Goal: Entertainment & Leisure: Browse casually

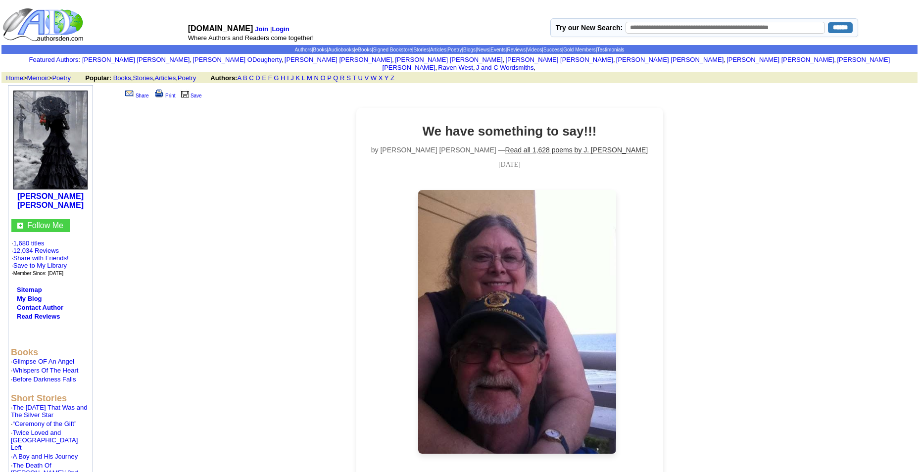
click at [505, 146] on link "Read all 1,628 poems by J. Allen Wilson" at bounding box center [576, 150] width 143 height 8
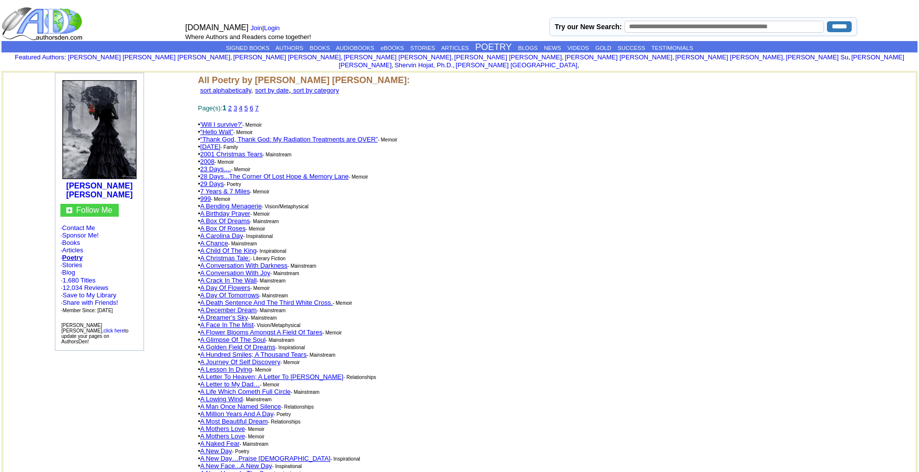
click at [289, 87] on font "sort by date" at bounding box center [272, 90] width 34 height 7
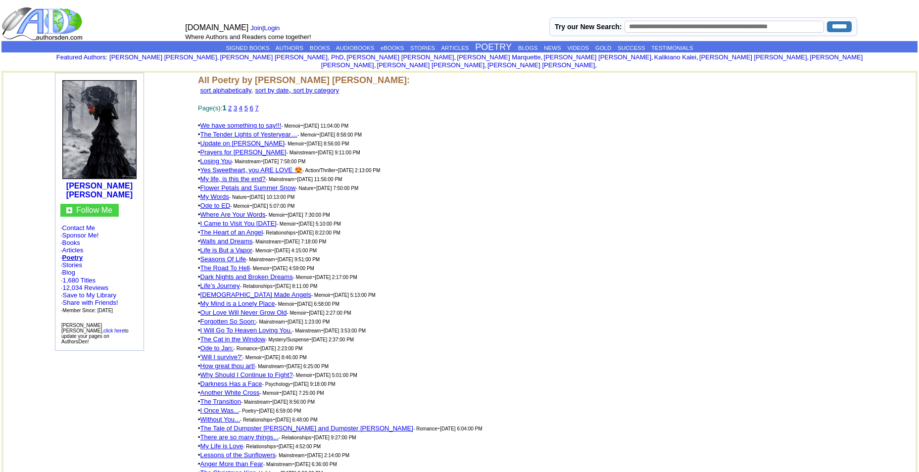
click at [243, 104] on link "4" at bounding box center [240, 107] width 3 height 7
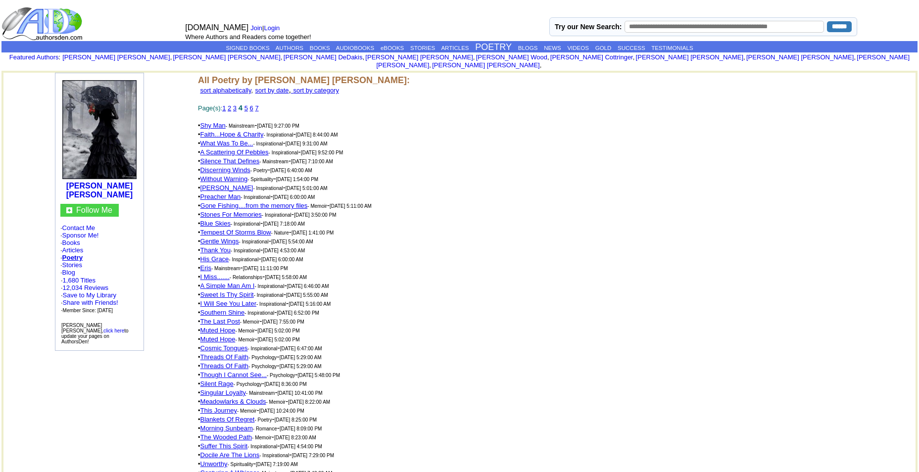
click at [237, 104] on link "3" at bounding box center [234, 107] width 3 height 7
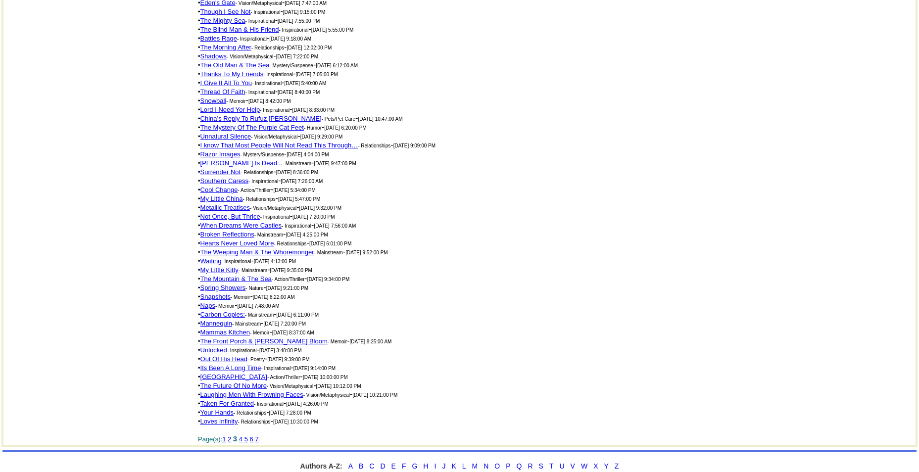
scroll to position [1958, 0]
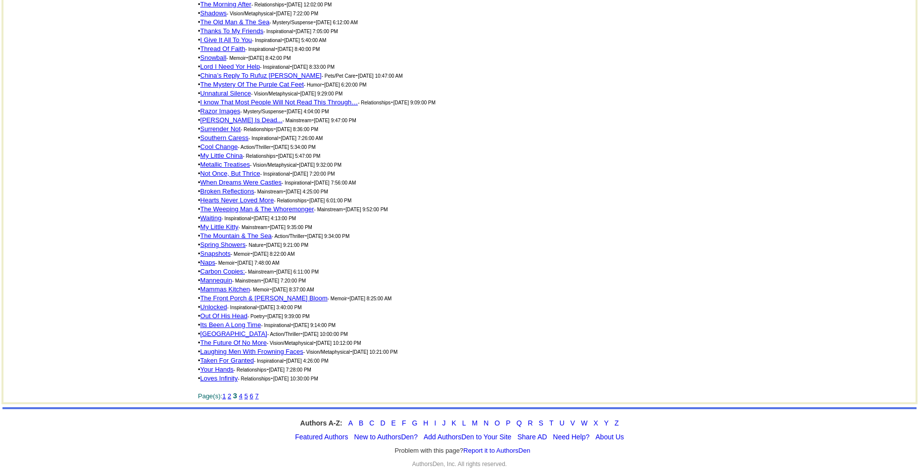
click at [215, 214] on link "Waiting" at bounding box center [211, 217] width 21 height 7
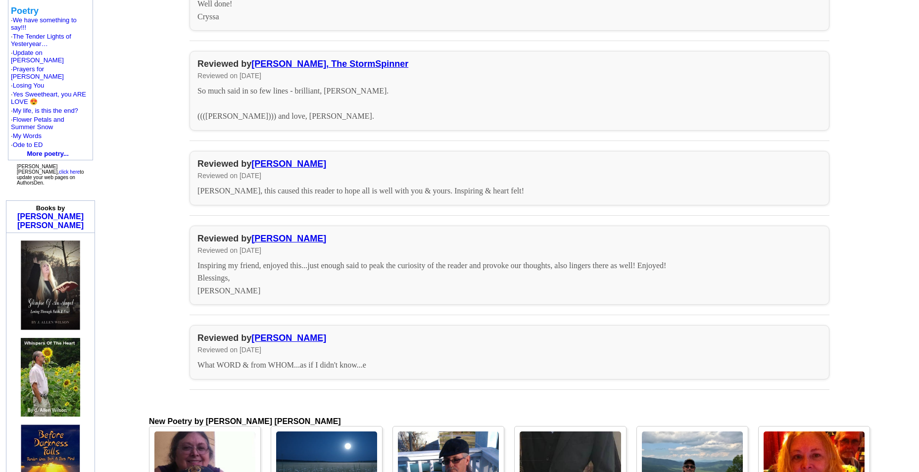
scroll to position [743, 0]
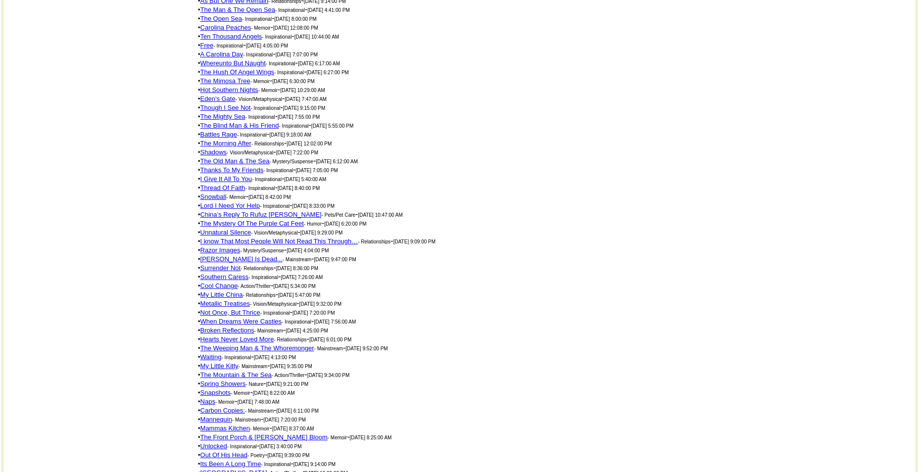
scroll to position [1810, 0]
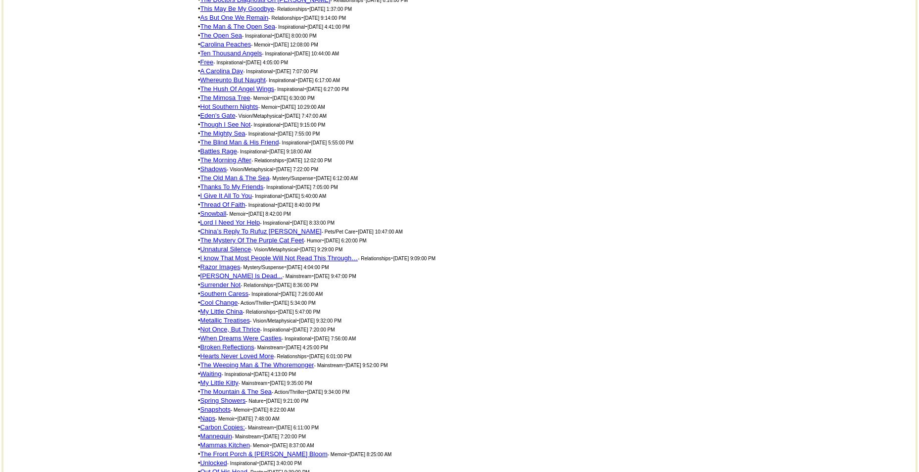
click at [221, 219] on link "Lord I Need Yor Help" at bounding box center [231, 222] width 60 height 7
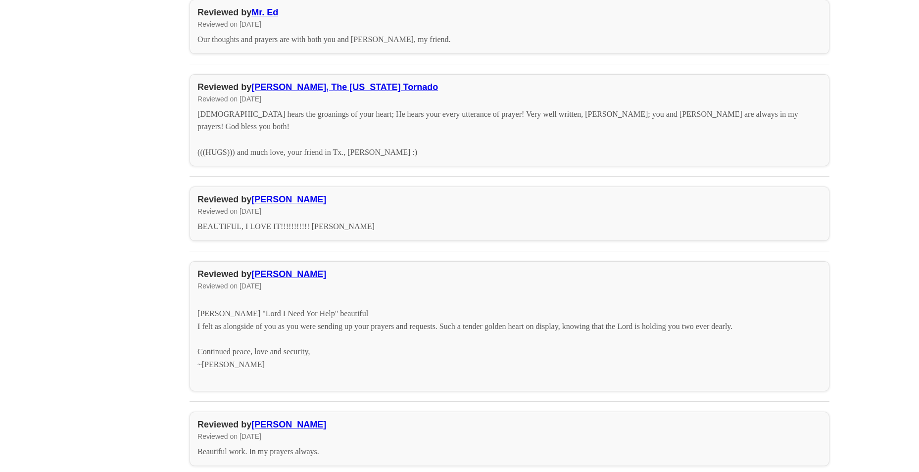
scroll to position [1386, 0]
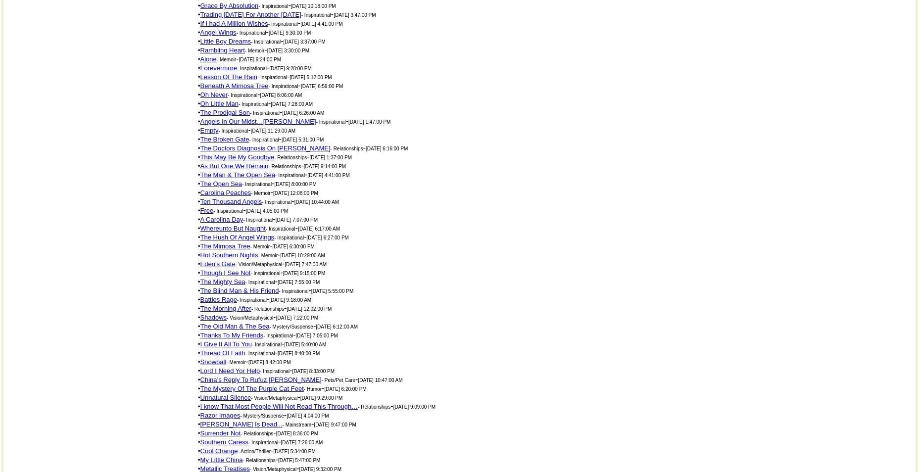
scroll to position [1612, 0]
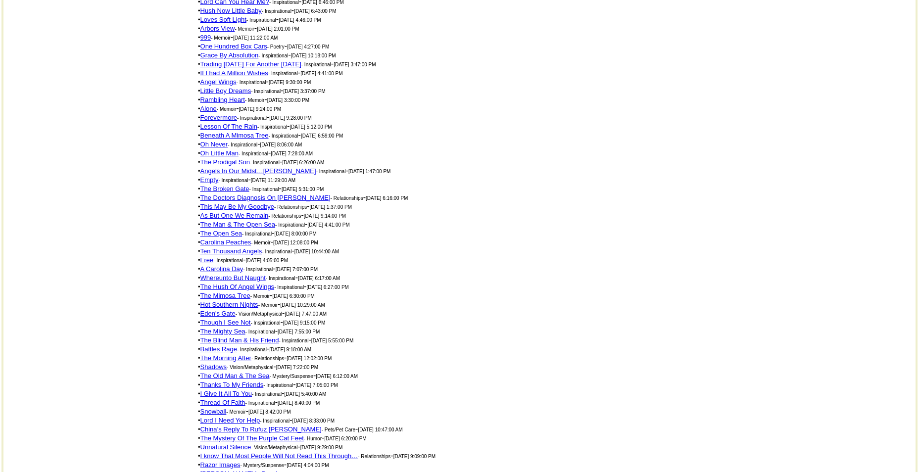
click at [215, 230] on link "The Open Sea" at bounding box center [222, 233] width 42 height 7
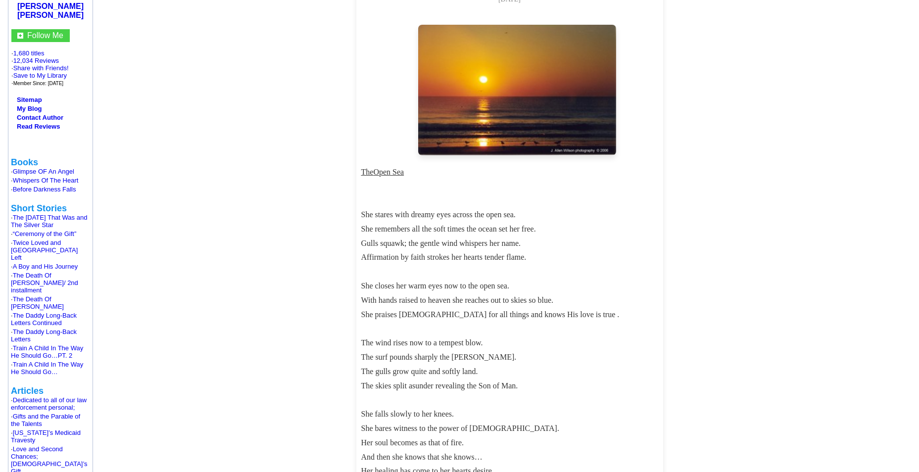
scroll to position [99, 0]
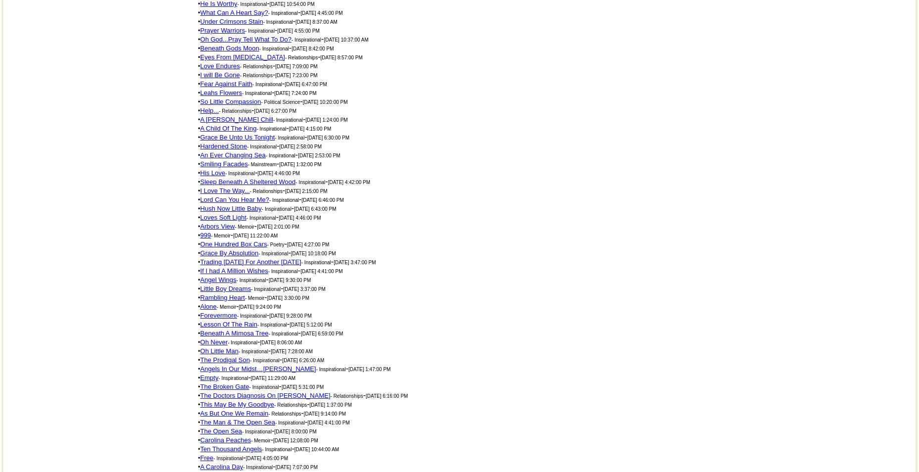
scroll to position [1364, 0]
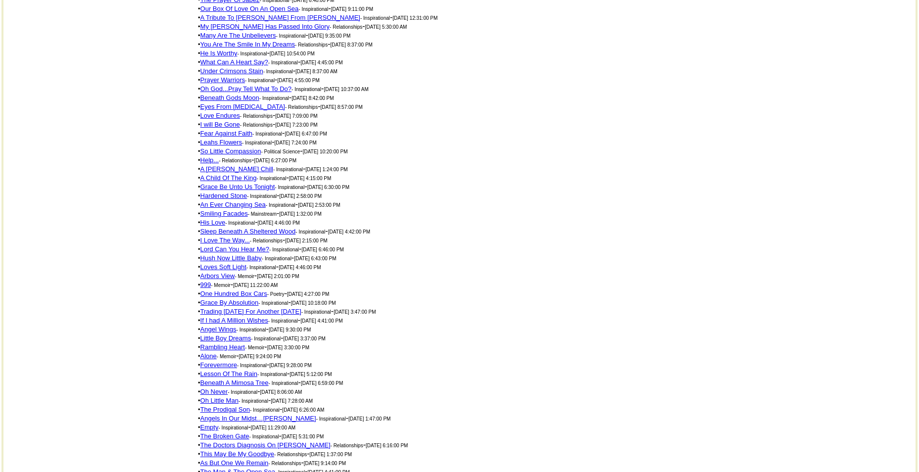
click at [205, 103] on link "Eyes From [MEDICAL_DATA]" at bounding box center [243, 106] width 85 height 7
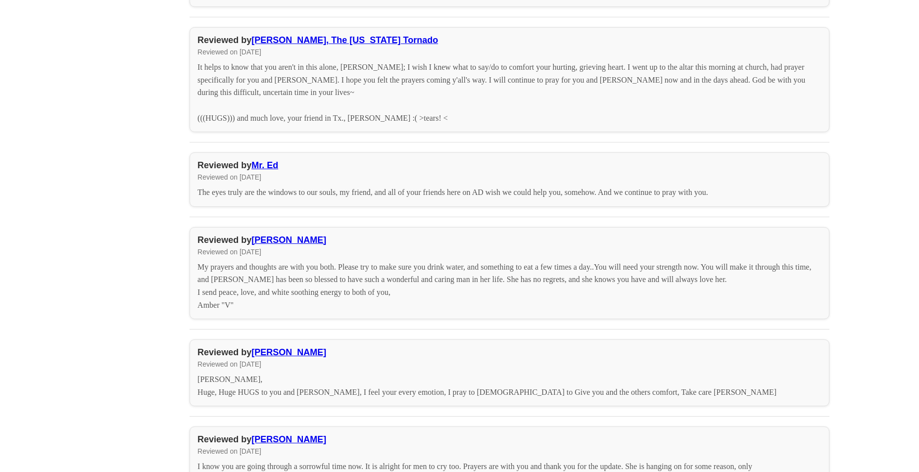
scroll to position [1535, 0]
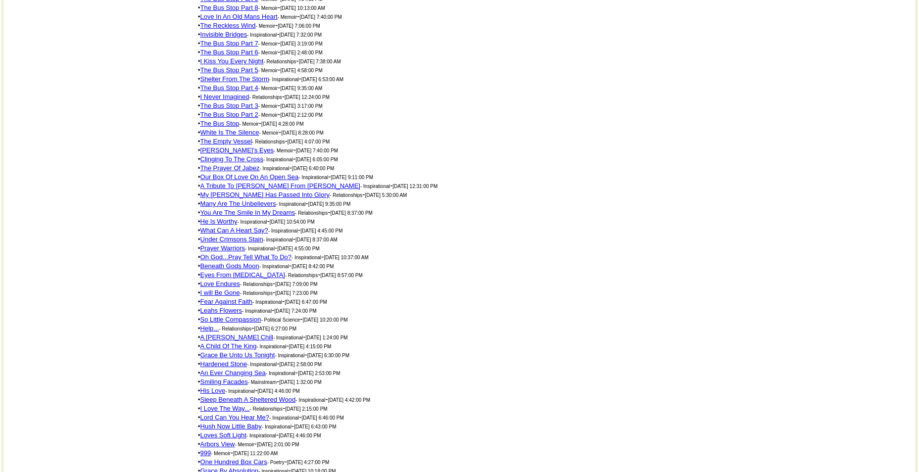
scroll to position [1166, 0]
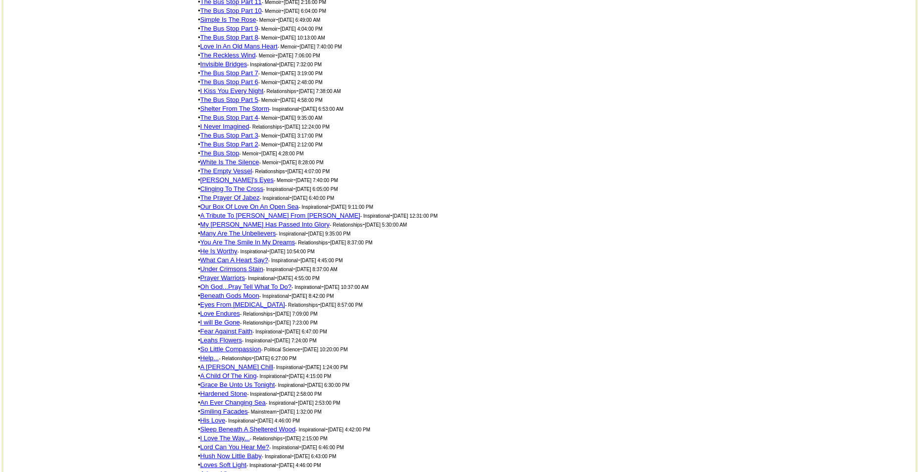
click at [234, 221] on link "My Leah Has Passed Into Glory" at bounding box center [266, 224] width 130 height 7
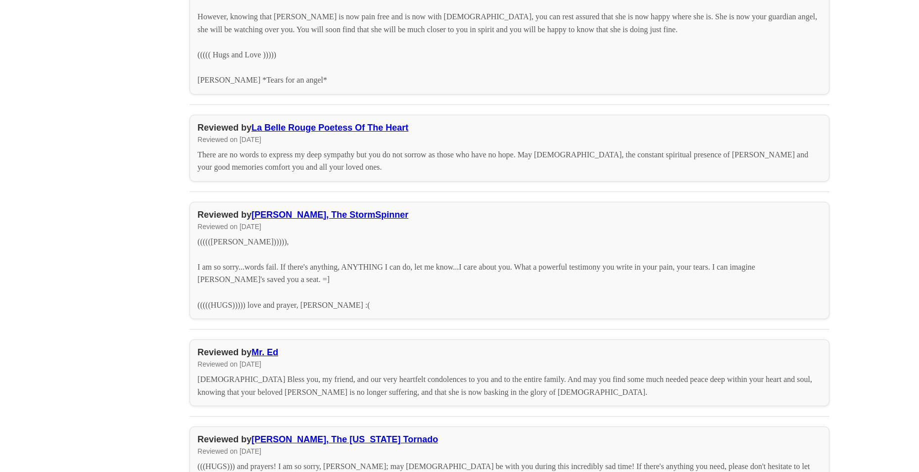
scroll to position [4901, 0]
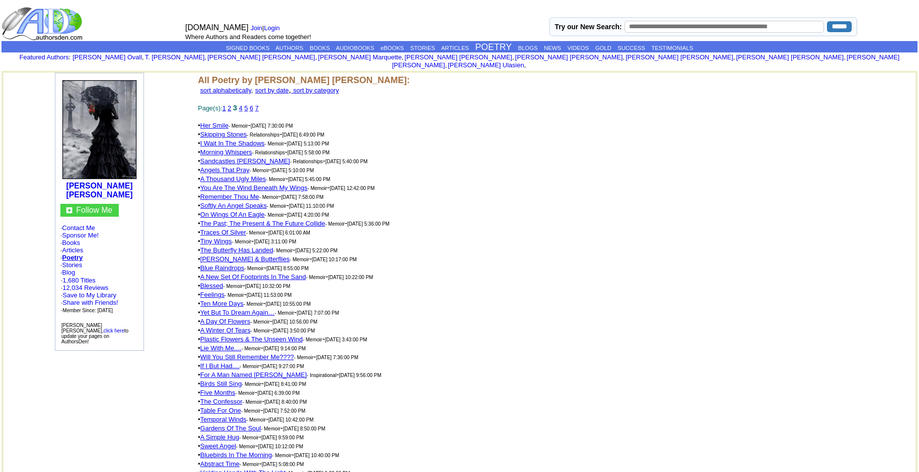
scroll to position [1166, 0]
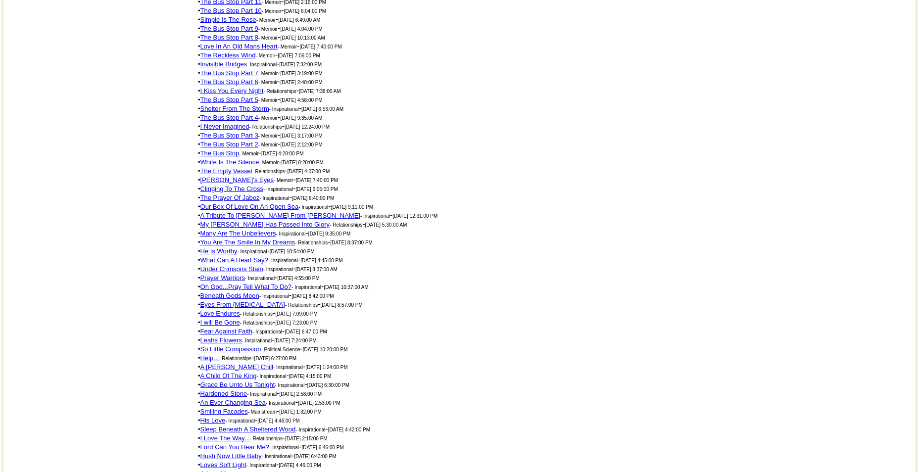
click at [226, 194] on link "The Prayer Of Jabez" at bounding box center [230, 197] width 59 height 7
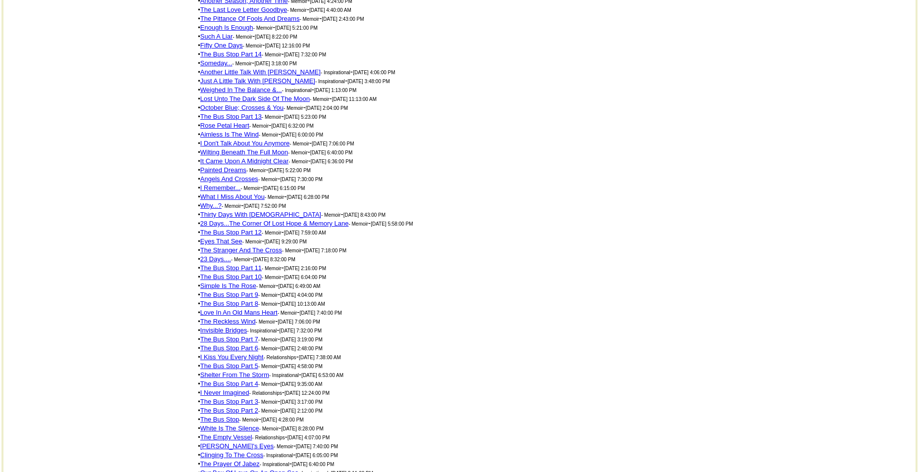
scroll to position [869, 0]
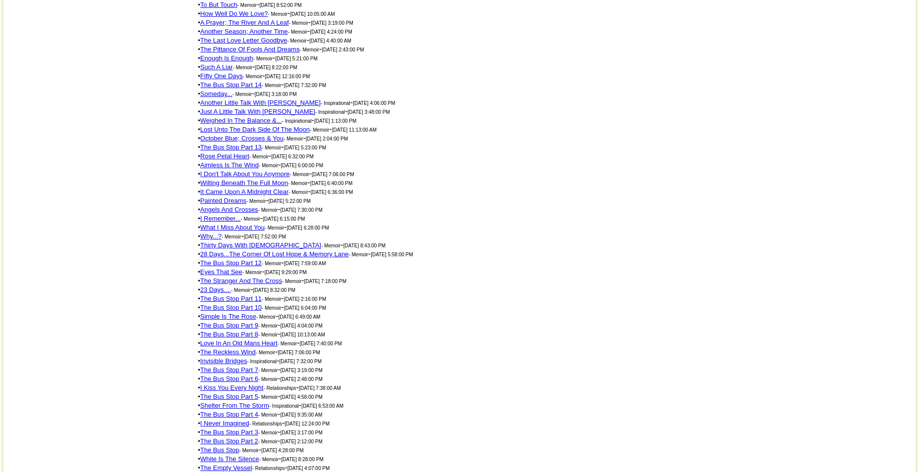
click at [222, 170] on link "I Don't Talk About You Anymore" at bounding box center [246, 173] width 90 height 7
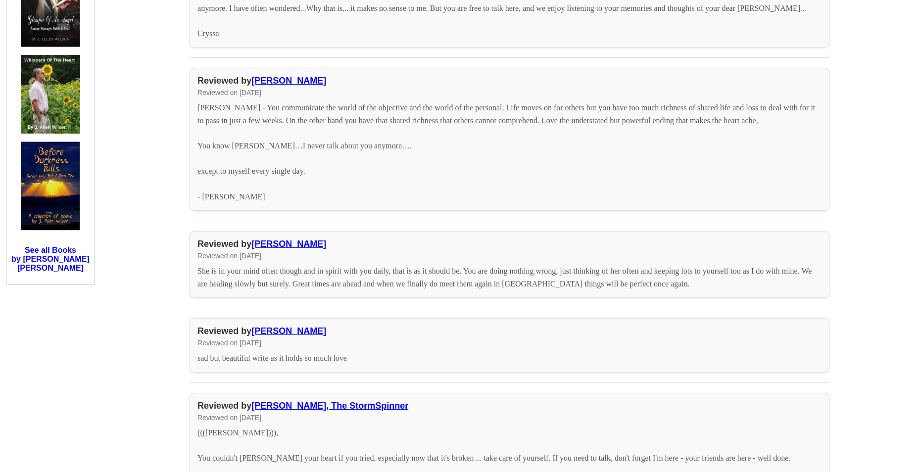
scroll to position [891, 0]
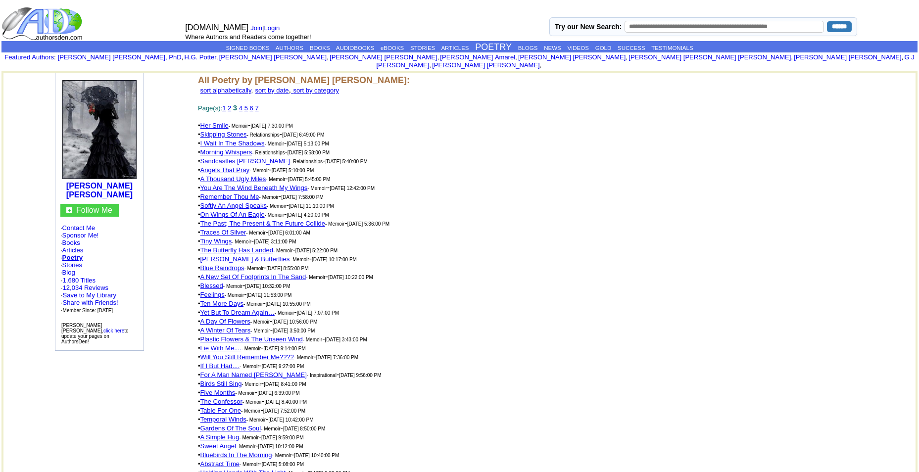
click at [231, 104] on link "2" at bounding box center [229, 107] width 3 height 7
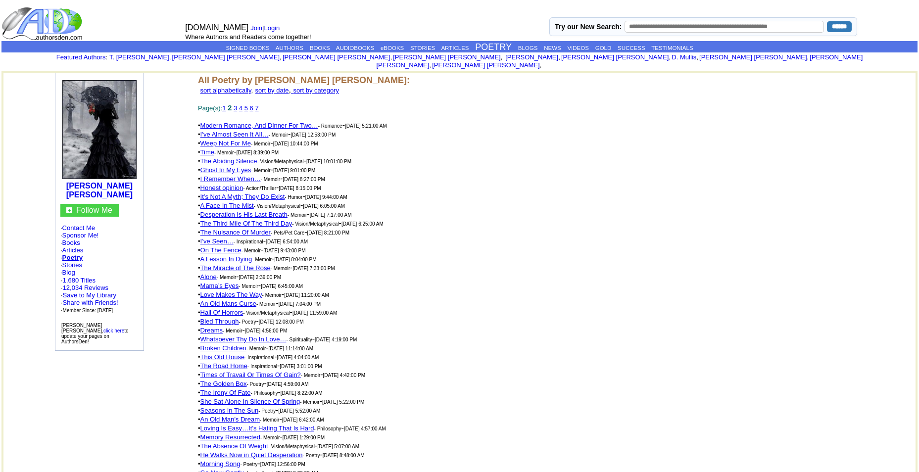
click at [226, 104] on link "1" at bounding box center [223, 107] width 3 height 7
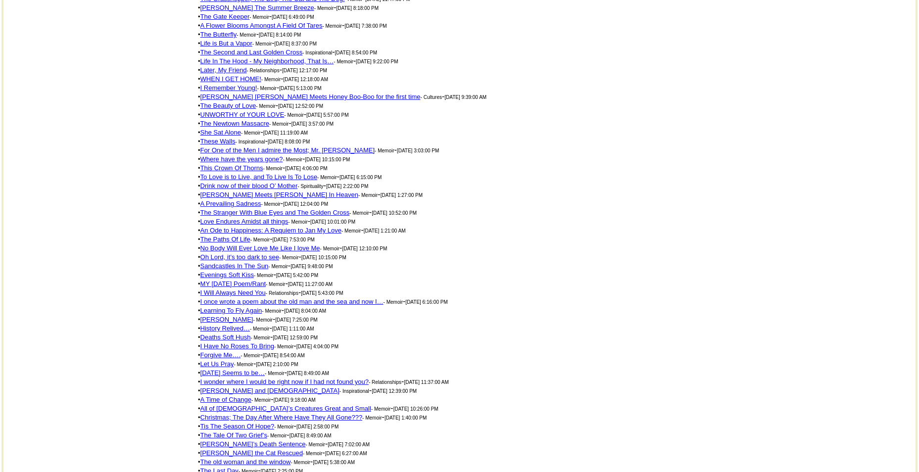
scroll to position [1485, 0]
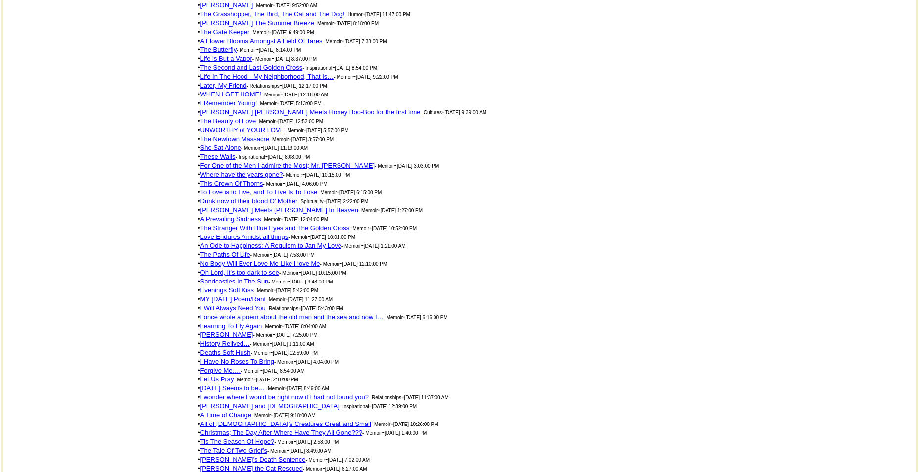
click at [236, 117] on link "The Beauty of Love" at bounding box center [229, 120] width 56 height 7
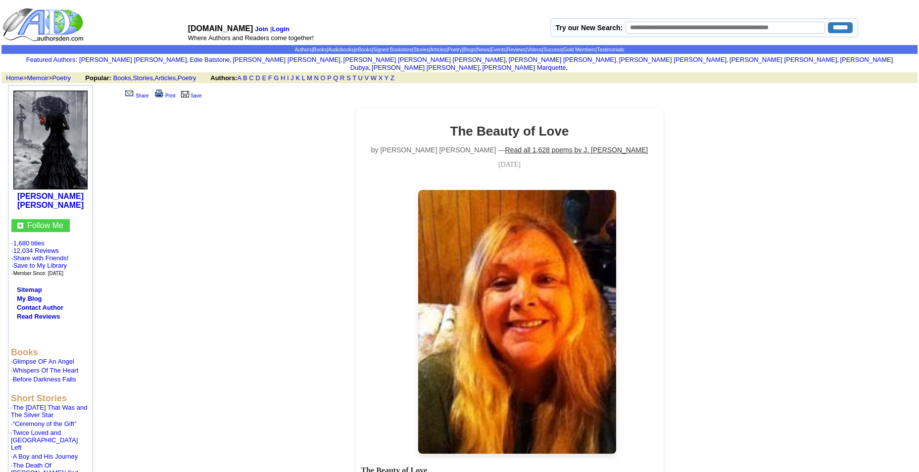
click at [514, 146] on link "Read all 1,628 poems by J. Allen Wilson" at bounding box center [576, 150] width 143 height 8
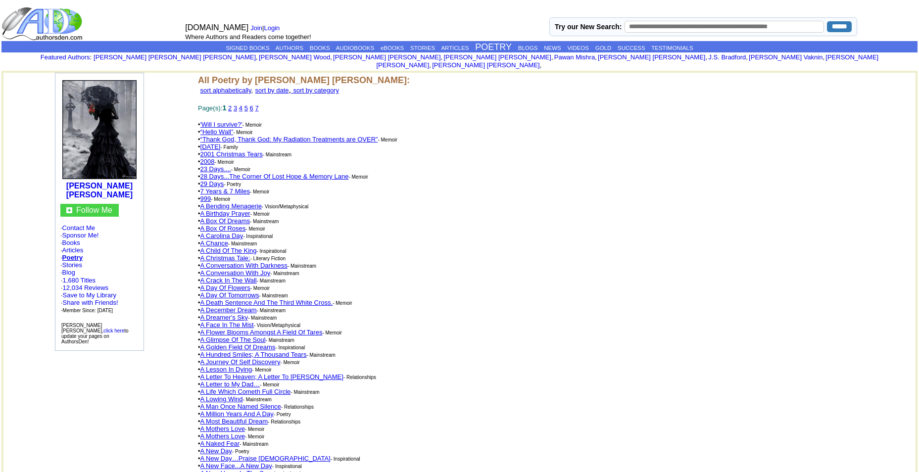
click at [289, 87] on font "sort by date" at bounding box center [272, 90] width 34 height 7
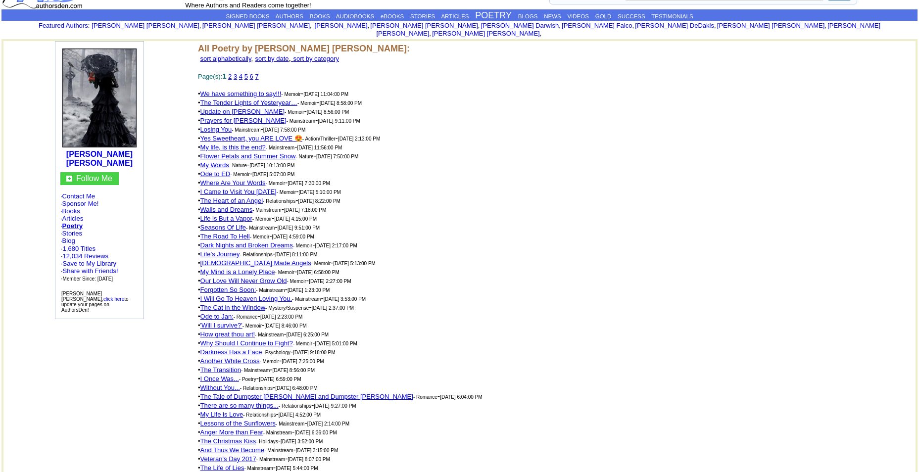
scroll to position [50, 0]
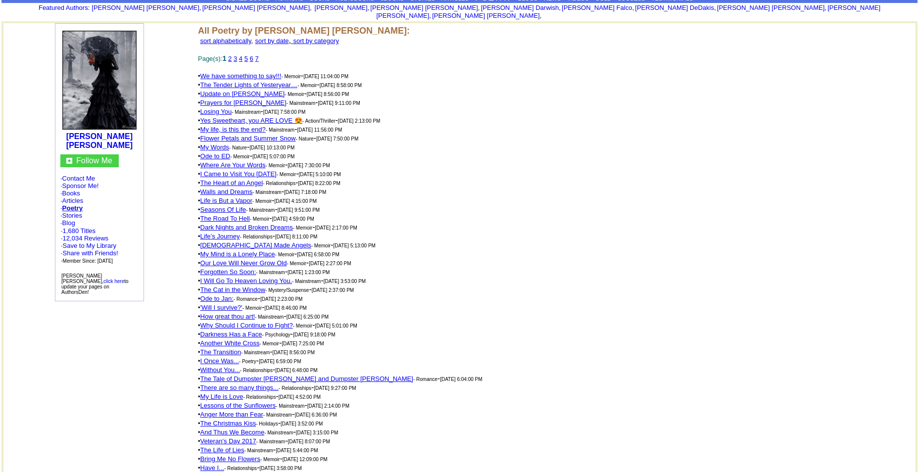
click at [224, 295] on link "Ode to Jan:" at bounding box center [217, 298] width 33 height 7
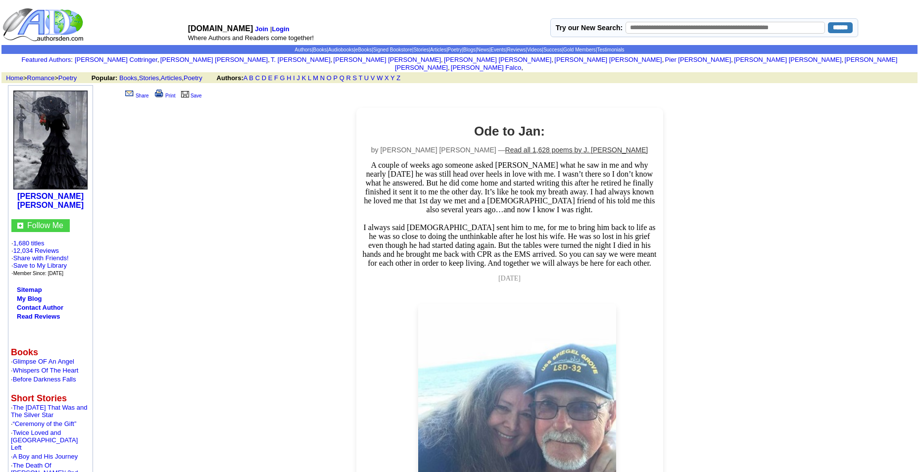
click at [506, 146] on link "Read all 1,628 poems by J. [PERSON_NAME]" at bounding box center [576, 150] width 143 height 8
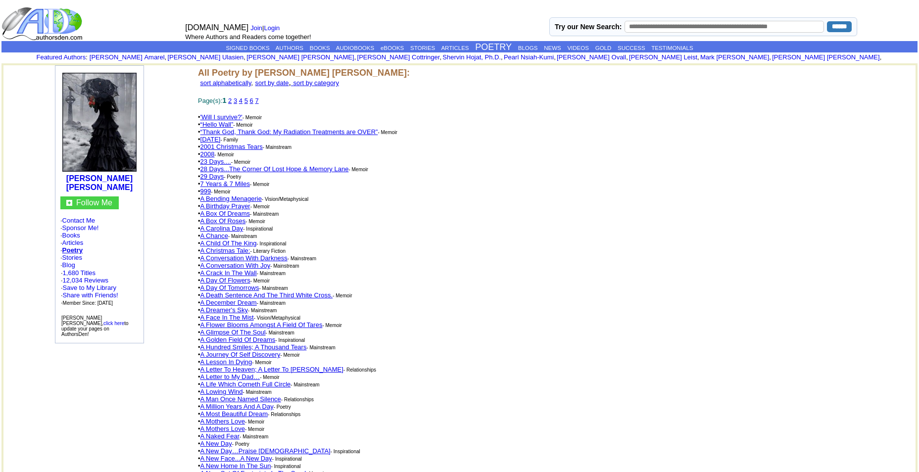
click at [289, 79] on font "sort by date" at bounding box center [272, 82] width 34 height 7
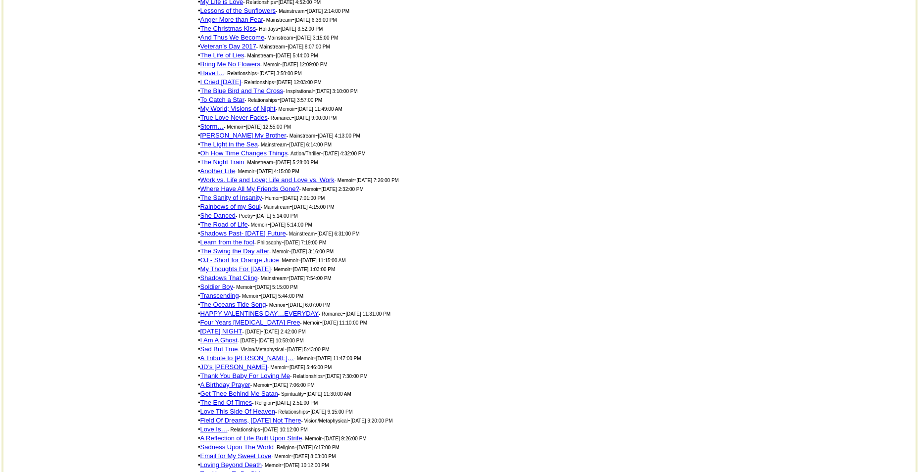
scroll to position [446, 0]
click at [262, 371] on link "Thank You Baby For Loving Me" at bounding box center [246, 374] width 90 height 7
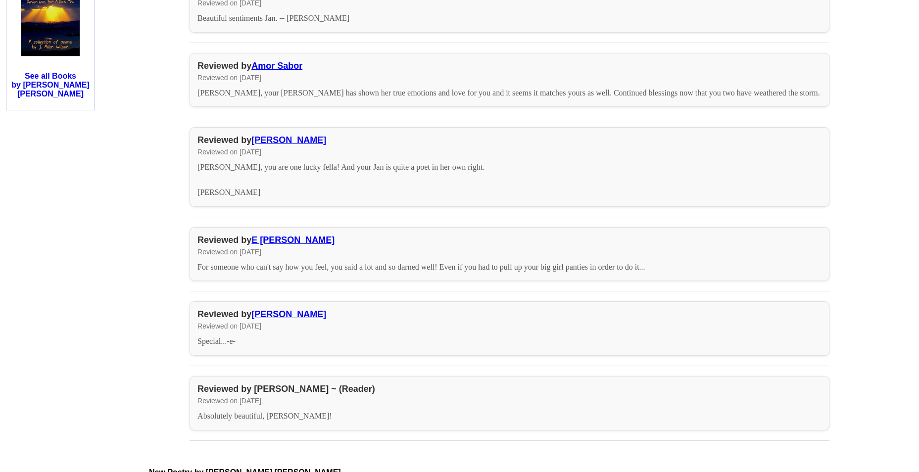
scroll to position [1238, 0]
